Goal: Task Accomplishment & Management: Use online tool/utility

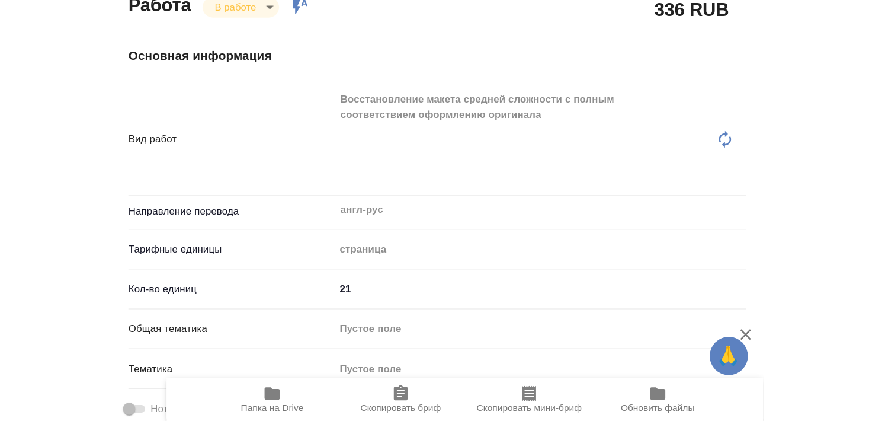
scroll to position [192, 0]
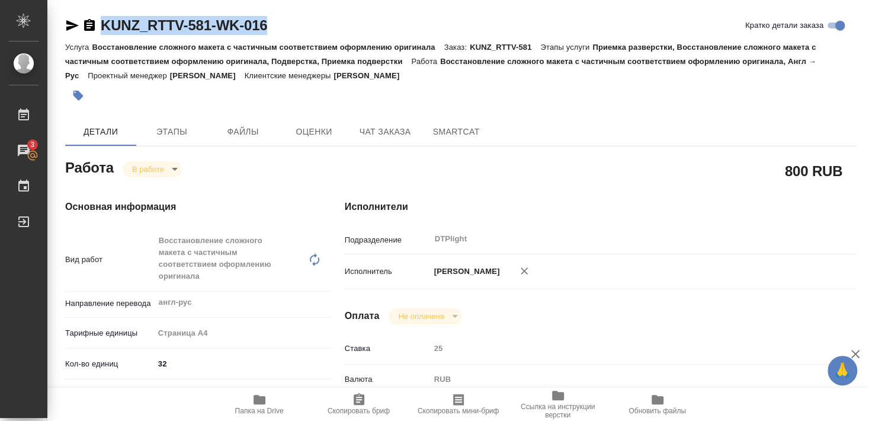
drag, startPoint x: 100, startPoint y: 36, endPoint x: 290, endPoint y: 35, distance: 190.8
click at [290, 35] on div "KUNZ_RTTV-581-WK-016 Кратко детали заказа" at bounding box center [460, 28] width 791 height 24
copy link "KUNZ_RTTV-581-WK-016"
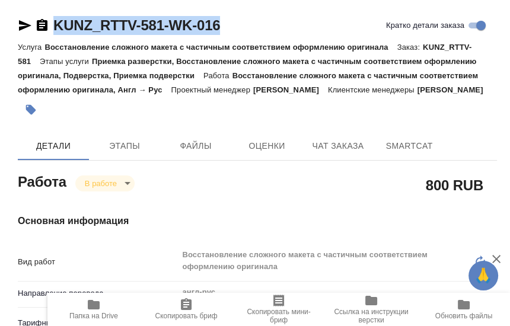
click at [335, 123] on div at bounding box center [177, 110] width 319 height 26
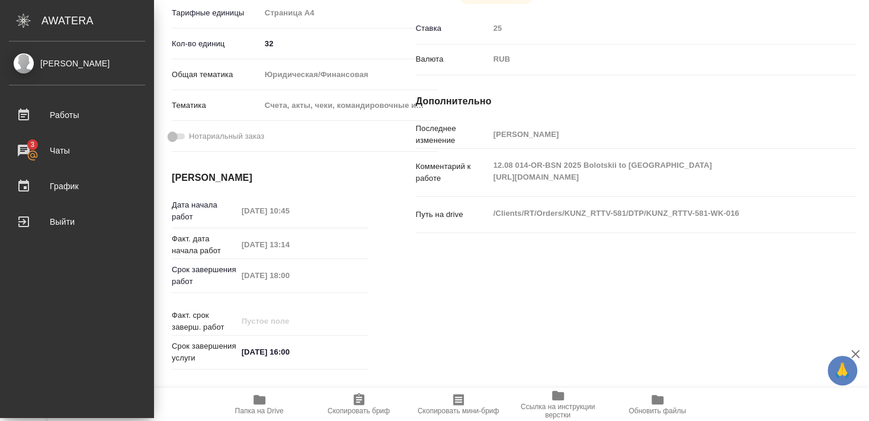
scroll to position [320, 0]
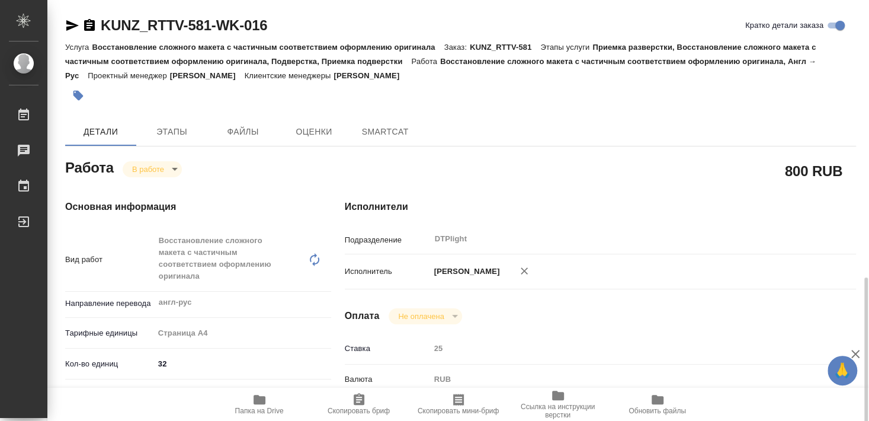
scroll to position [256, 0]
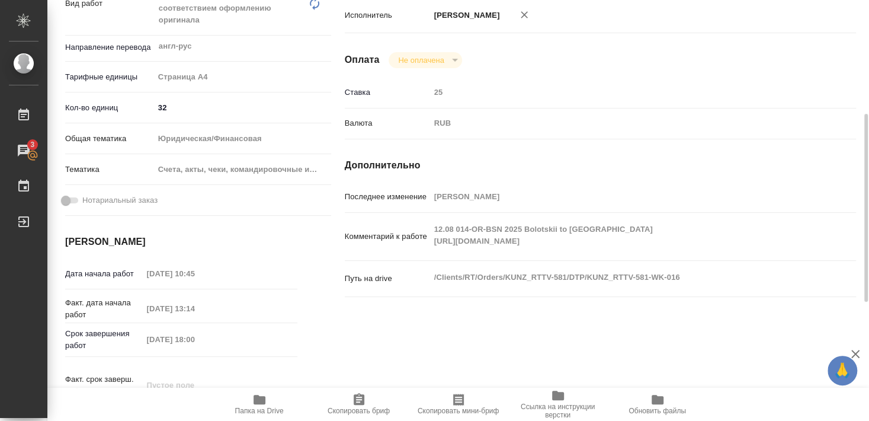
click at [494, 296] on div "Путь на drive /Clients/RT/Orders/KUNZ_RTTV-581/DTP/KUNZ_RTTV-581-WK-016 x" at bounding box center [600, 288] width 511 height 46
click at [257, 400] on icon "button" at bounding box center [260, 399] width 12 height 9
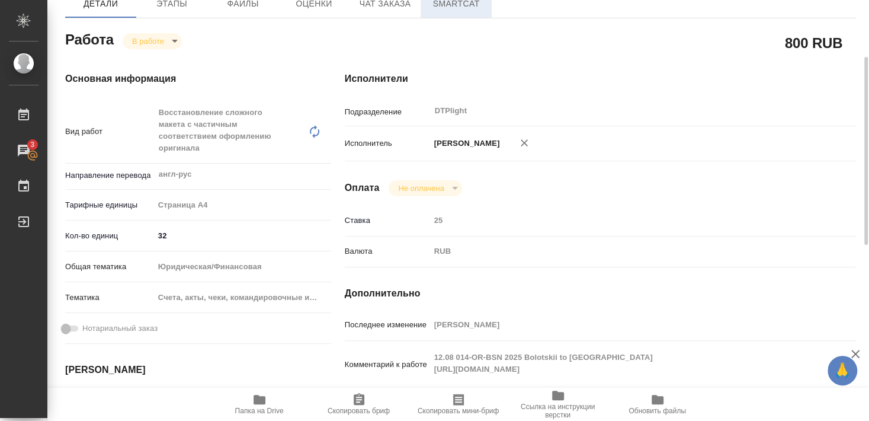
scroll to position [128, 0]
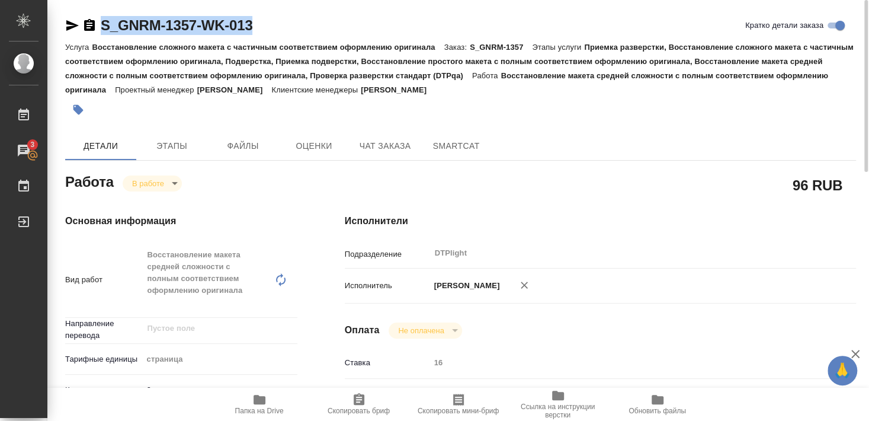
drag, startPoint x: 98, startPoint y: 34, endPoint x: 263, endPoint y: 35, distance: 164.7
click at [263, 35] on div "S_GNRM-1357-WK-013 Кратко детали заказа" at bounding box center [460, 25] width 791 height 19
copy div "S_GNRM-1357-WK-013"
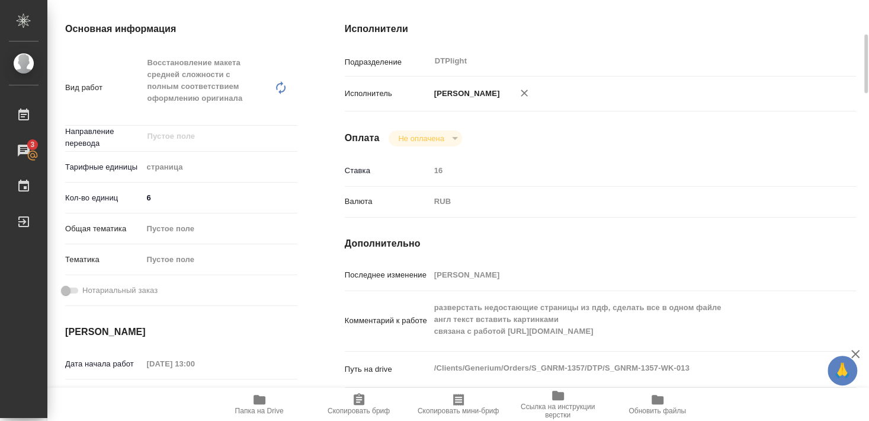
scroll to position [192, 0]
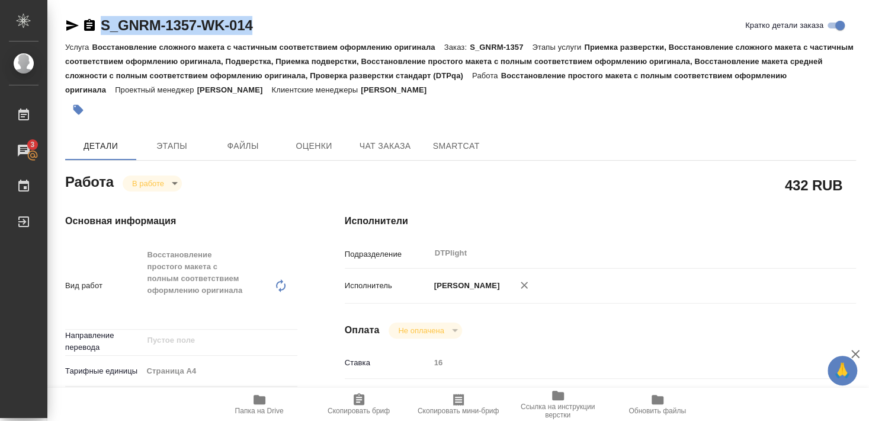
drag, startPoint x: 101, startPoint y: 36, endPoint x: 282, endPoint y: 36, distance: 180.7
click at [282, 36] on div "S_GNRM-1357-WK-014 [PERSON_NAME] детали заказа" at bounding box center [460, 28] width 791 height 24
copy link "S_GNRM-1357-WK-014"
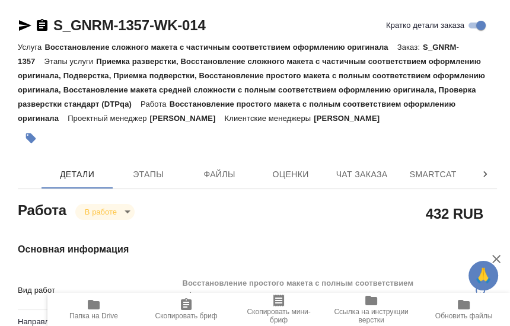
click at [267, 151] on div at bounding box center [177, 138] width 319 height 26
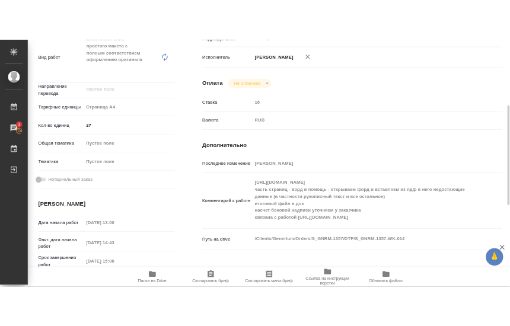
scroll to position [262, 0]
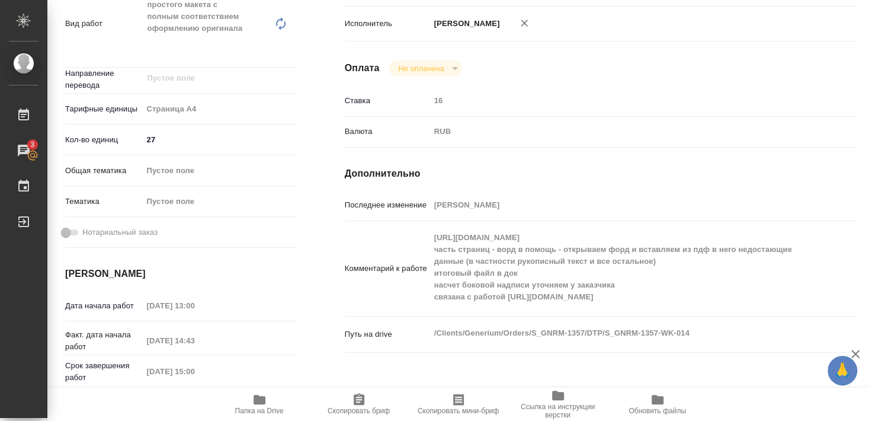
click at [253, 403] on icon "button" at bounding box center [259, 399] width 14 height 14
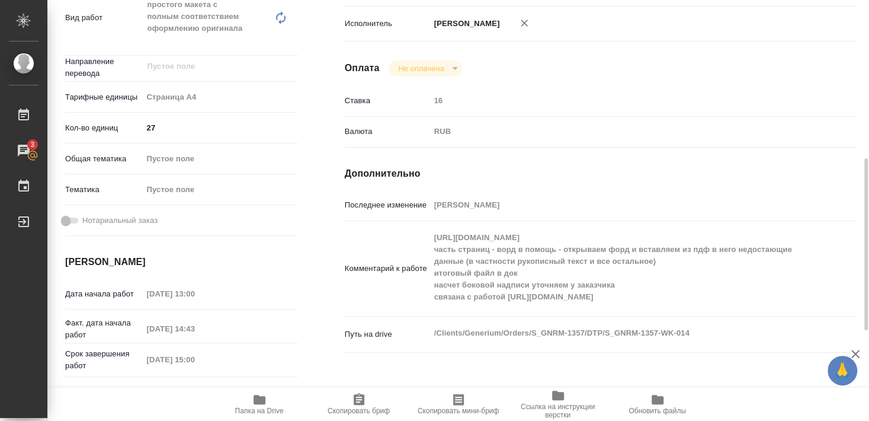
scroll to position [298, 0]
